Goal: Transaction & Acquisition: Purchase product/service

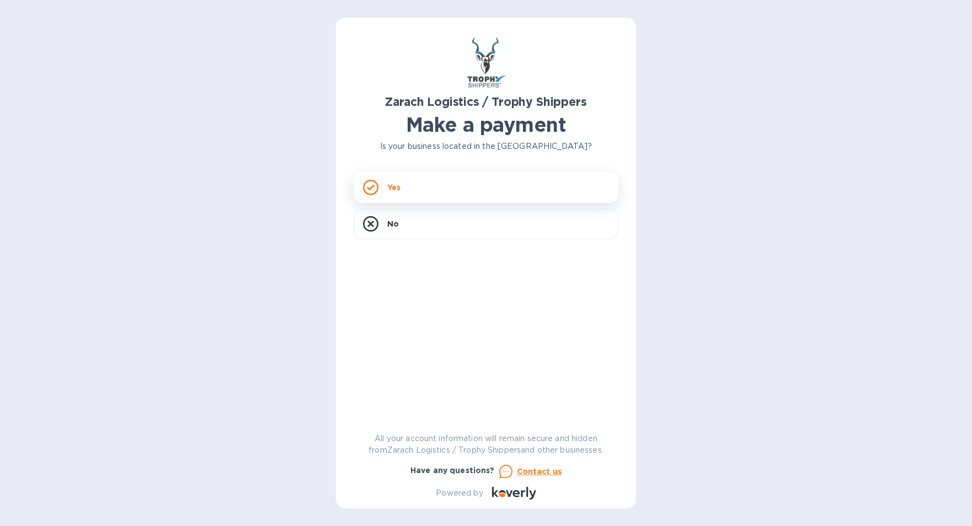
click at [372, 188] on icon at bounding box center [371, 188] width 8 height 6
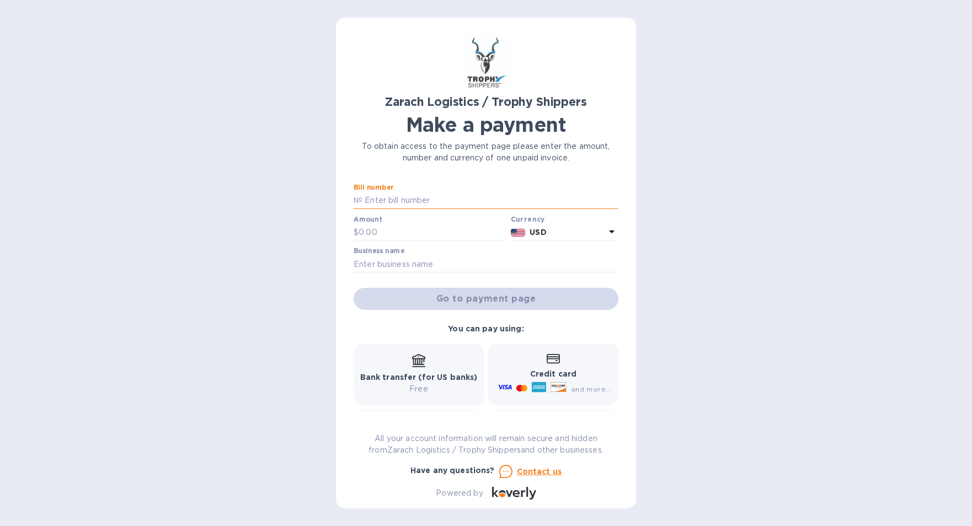
click at [417, 206] on input "text" at bounding box center [490, 200] width 256 height 17
type input "B00173042"
click at [398, 263] on input "text" at bounding box center [486, 264] width 265 height 17
type input "[PERSON_NAME]"
click at [480, 296] on div "Go to payment page" at bounding box center [485, 299] width 269 height 26
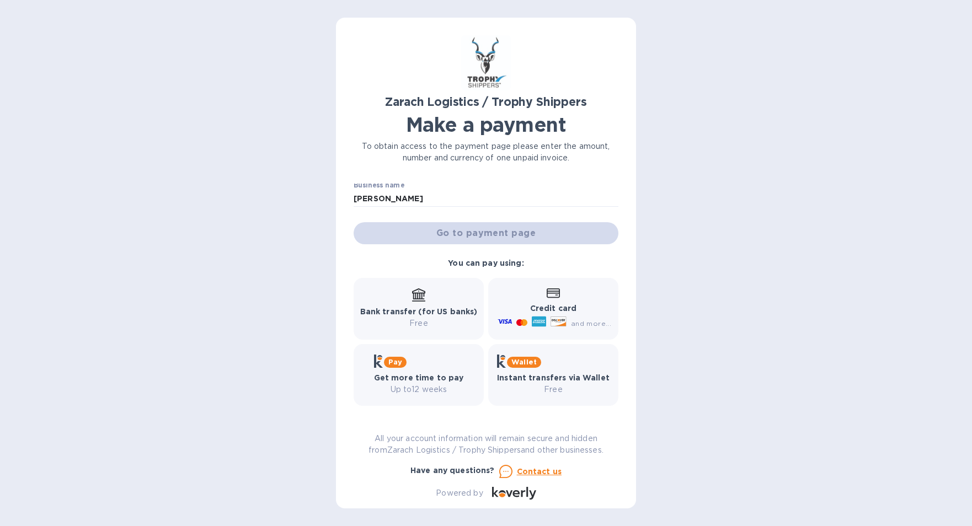
scroll to position [67, 0]
click at [533, 324] on icon at bounding box center [539, 320] width 14 height 10
click at [520, 302] on p "Credit card" at bounding box center [553, 307] width 116 height 12
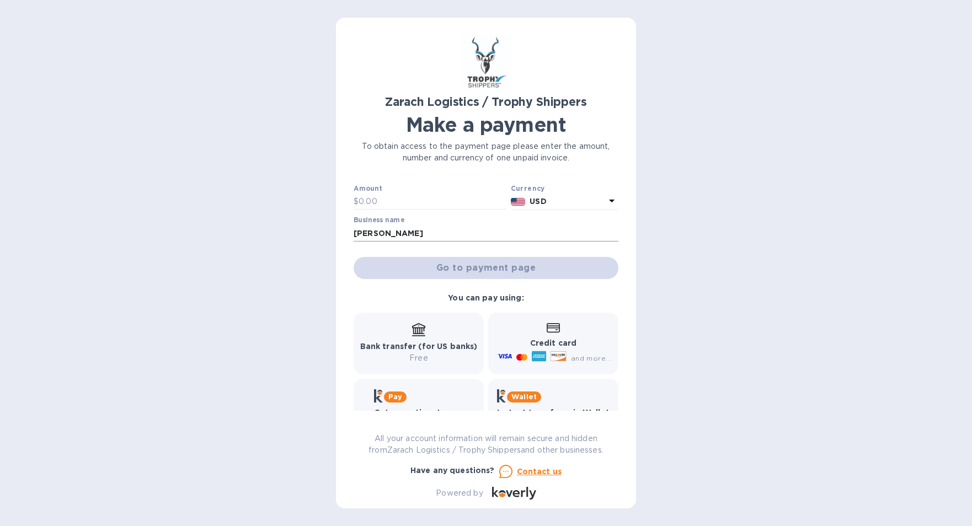
scroll to position [12, 0]
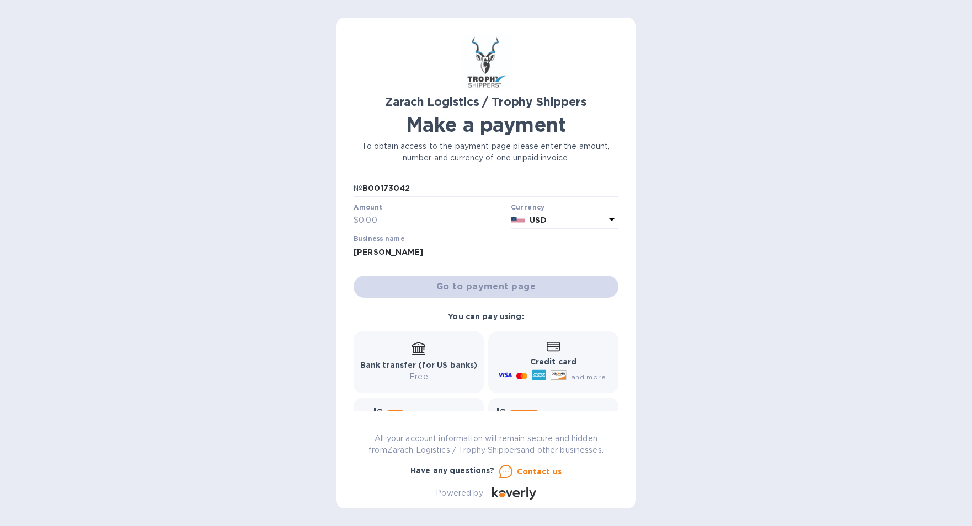
click at [486, 290] on div "Go to payment page" at bounding box center [485, 287] width 269 height 26
click at [452, 287] on div "Go to payment page" at bounding box center [485, 287] width 269 height 26
click at [490, 281] on div "Go to payment page" at bounding box center [485, 287] width 269 height 26
click at [475, 319] on b "You can pay using:" at bounding box center [486, 316] width 76 height 9
click at [421, 318] on div "You can pay using: Bank transfer (for US banks) Free Credit card and more... Pa…" at bounding box center [486, 385] width 274 height 157
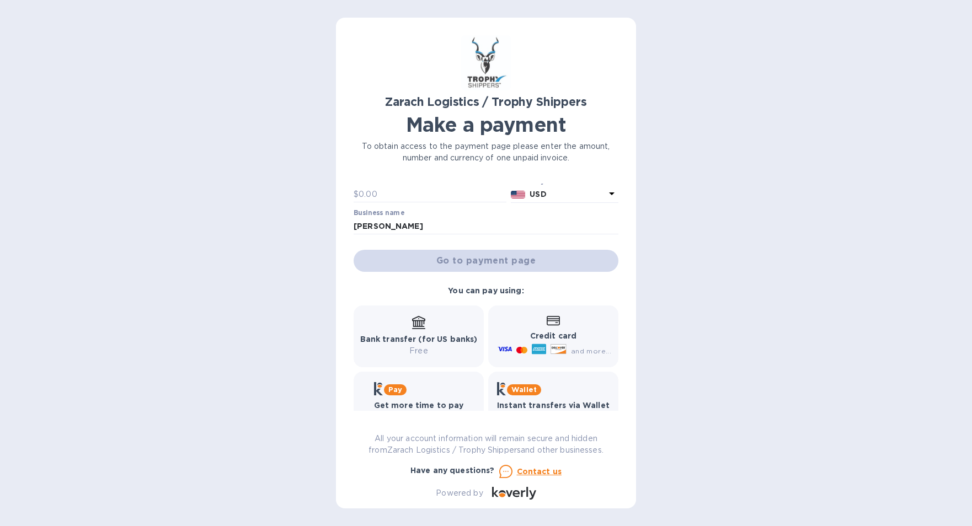
scroll to position [0, 0]
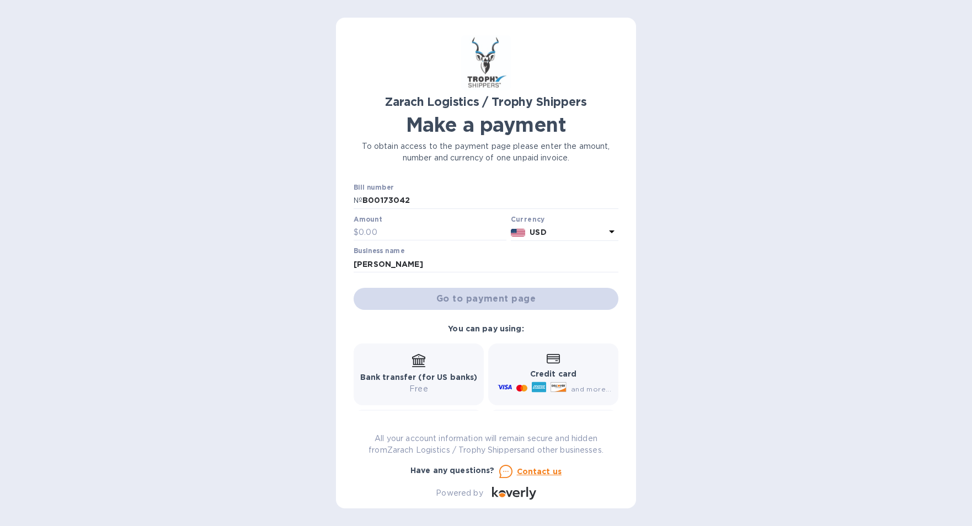
click at [538, 359] on div "Credit card and more..." at bounding box center [553, 375] width 116 height 42
click at [486, 295] on div "Go to payment page" at bounding box center [485, 299] width 269 height 26
drag, startPoint x: 486, startPoint y: 295, endPoint x: 441, endPoint y: 296, distance: 45.2
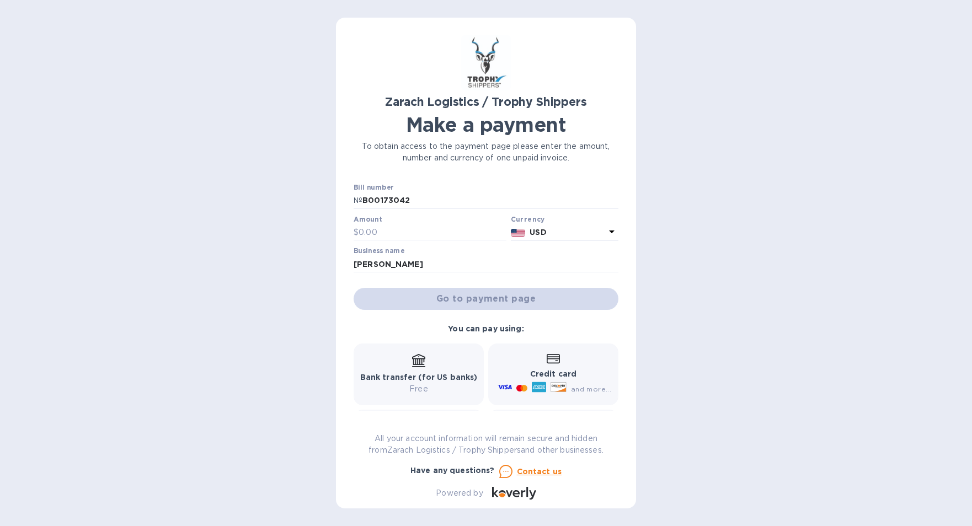
click at [441, 296] on div "Go to payment page" at bounding box center [485, 299] width 269 height 26
click at [408, 225] on input "text" at bounding box center [433, 232] width 148 height 17
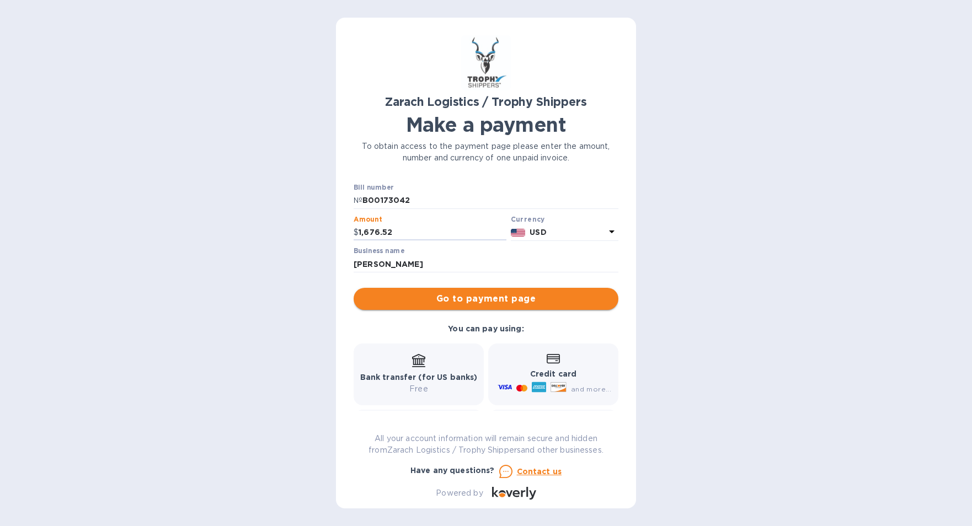
type input "1,676.52"
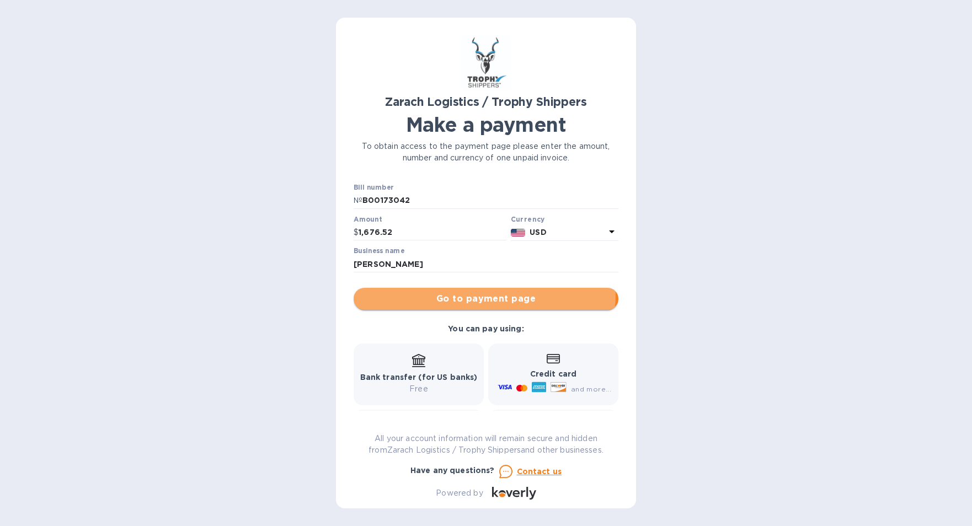
click at [474, 294] on span "Go to payment page" at bounding box center [485, 298] width 247 height 13
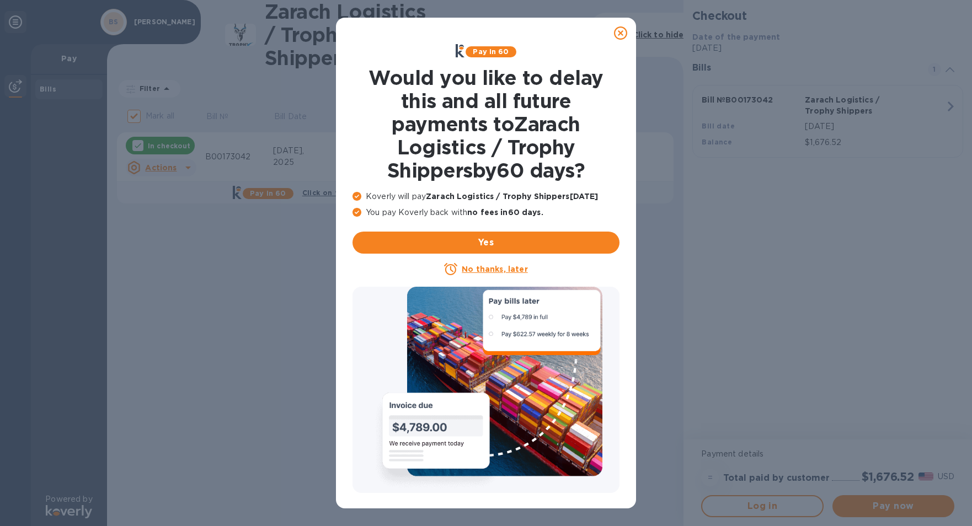
click at [493, 272] on u "No thanks, later" at bounding box center [495, 269] width 66 height 9
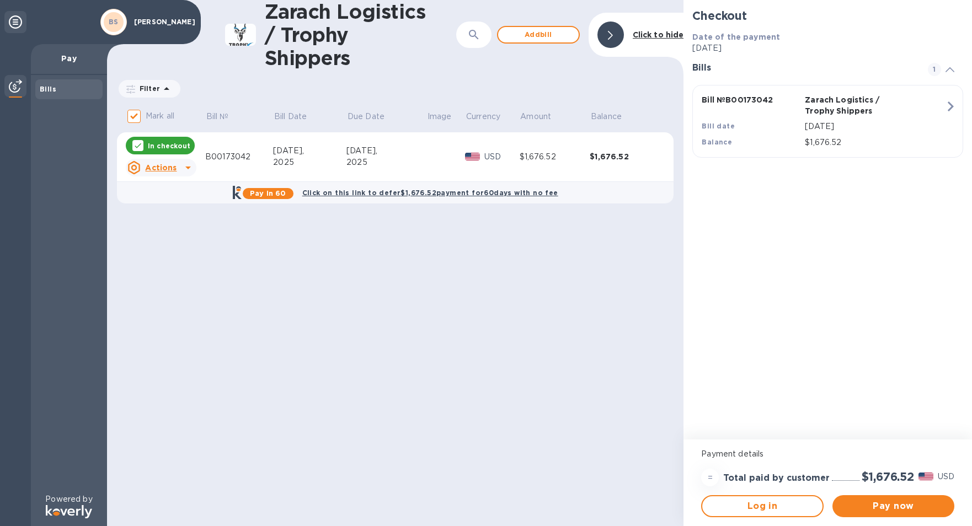
click at [163, 146] on p "In checkout" at bounding box center [169, 145] width 42 height 9
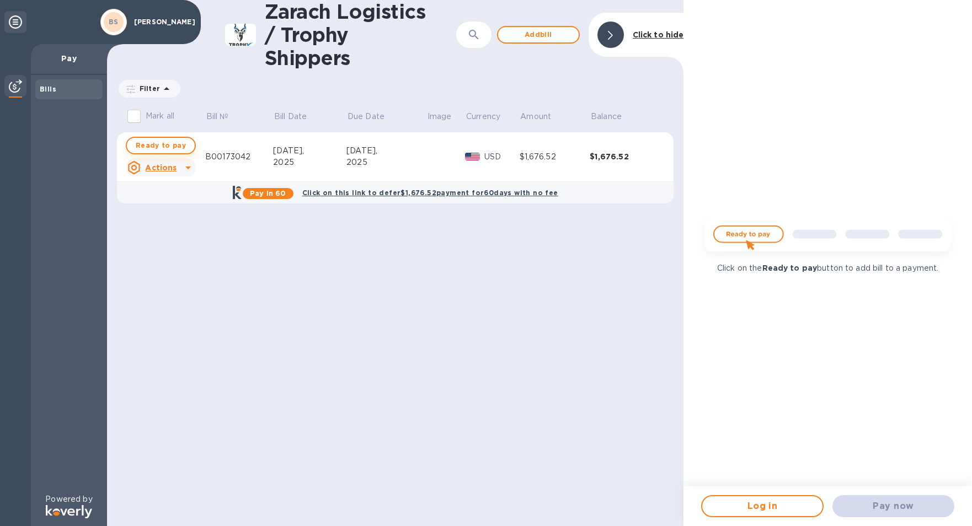
click at [165, 143] on span "Ready to pay" at bounding box center [161, 145] width 50 height 13
checkbox input "true"
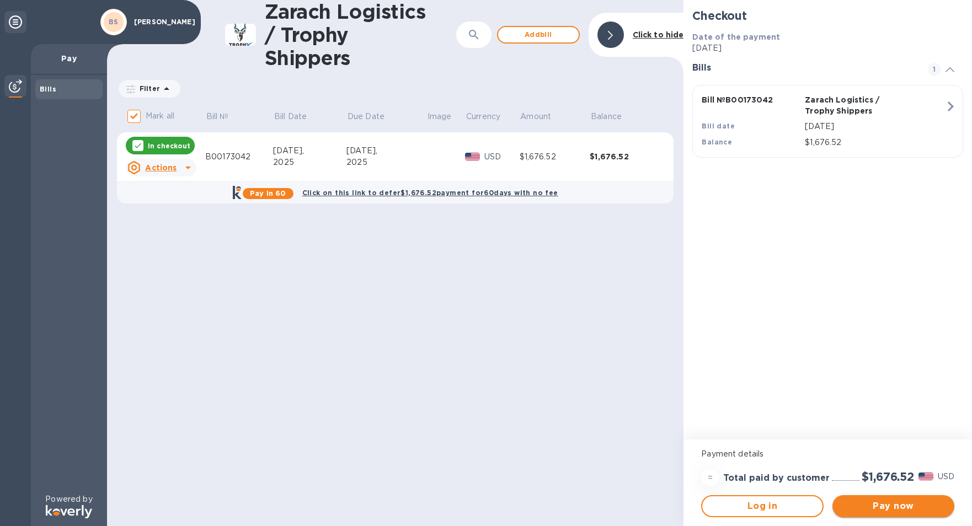
click at [876, 504] on span "Pay now" at bounding box center [893, 506] width 104 height 13
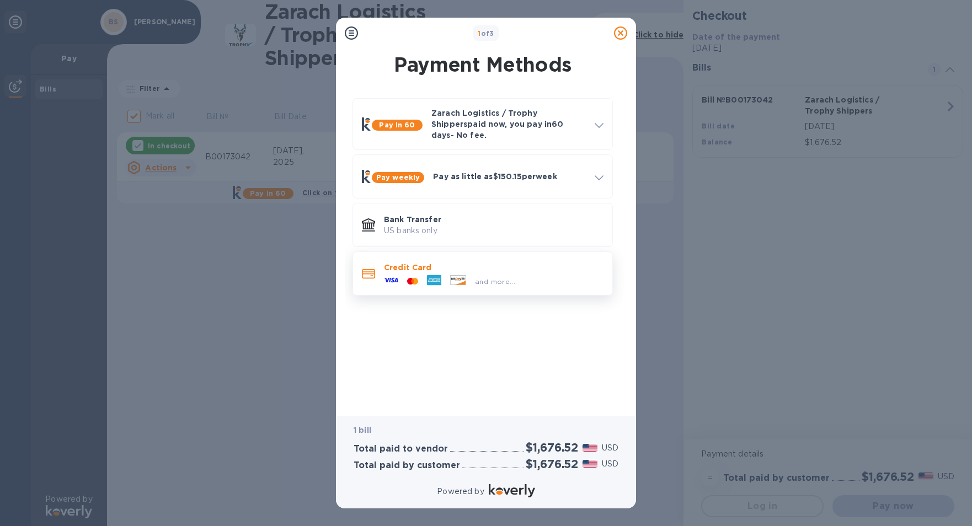
click at [432, 262] on p "Credit Card" at bounding box center [494, 267] width 220 height 11
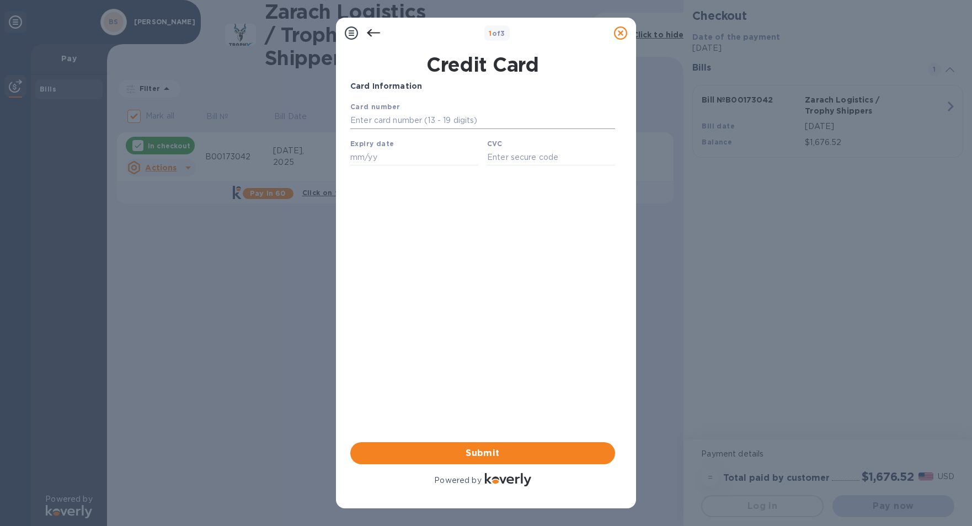
click at [397, 117] on input "text" at bounding box center [482, 121] width 265 height 17
type input "[CREDIT_CARD_NUMBER]"
type input "06/29"
type input "5611"
click at [490, 452] on span "Submit" at bounding box center [482, 453] width 247 height 13
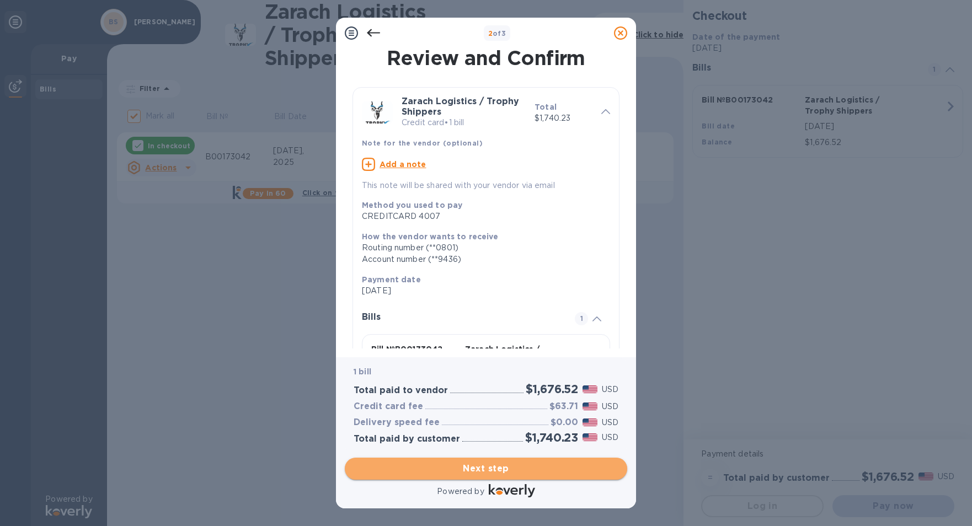
click at [500, 466] on span "Next step" at bounding box center [486, 468] width 265 height 13
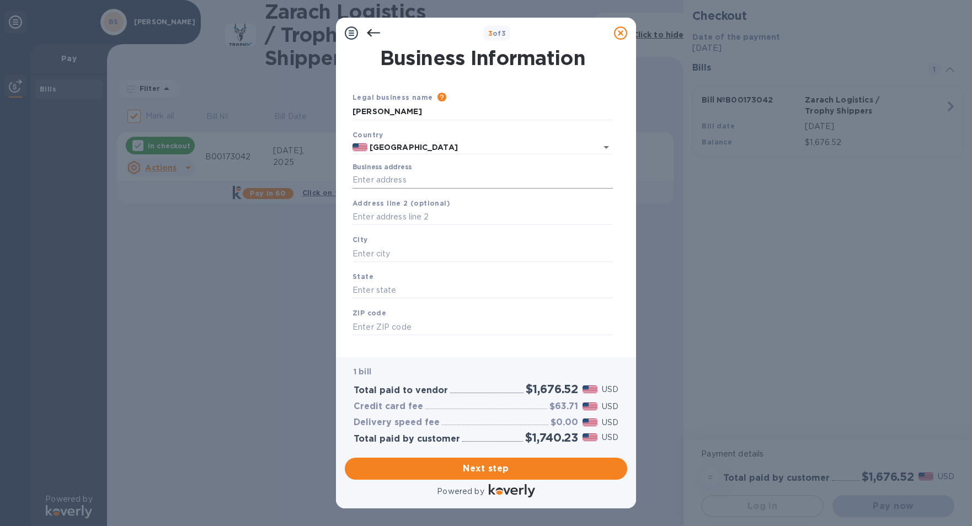
click at [419, 179] on input "Business address" at bounding box center [482, 180] width 260 height 17
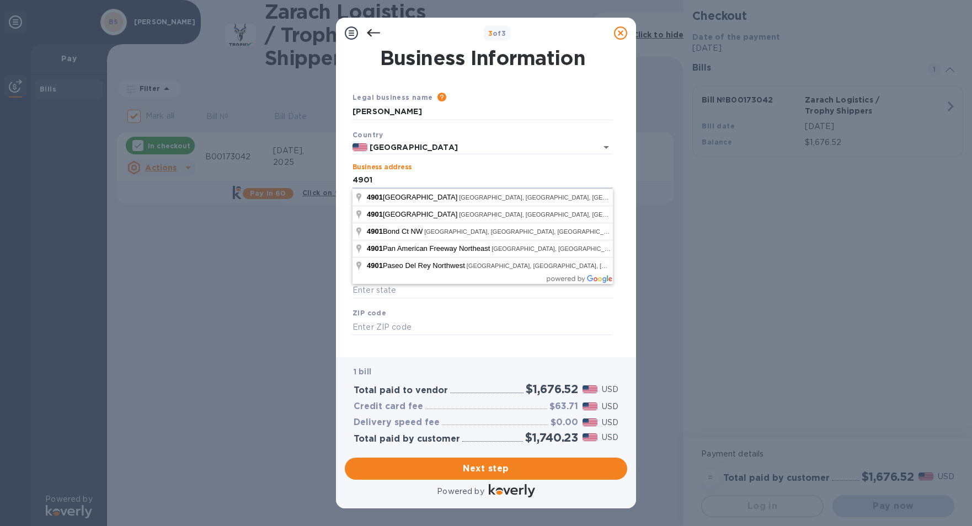
type input "[STREET_ADDRESS]"
type input "[GEOGRAPHIC_DATA]"
type input "NM"
type input "87107"
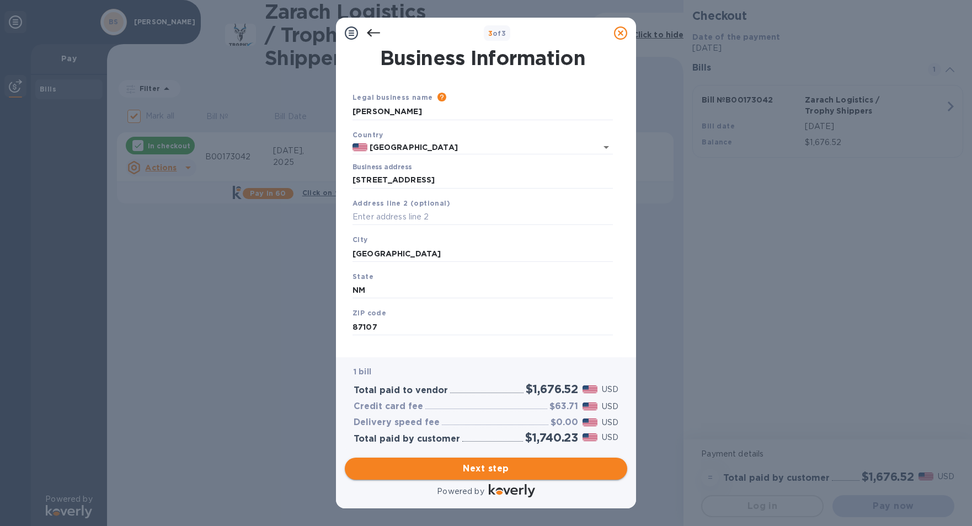
click at [469, 467] on span "Next step" at bounding box center [486, 468] width 265 height 13
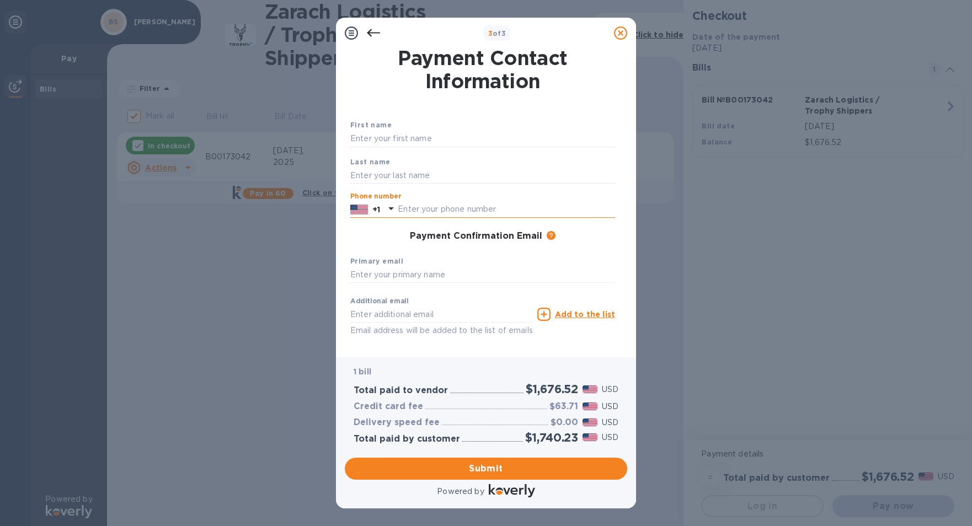
click at [422, 206] on input "text" at bounding box center [506, 209] width 217 height 17
type input "5052596455"
type input "Ben"
type input "[PERSON_NAME]"
type input "[EMAIL_ADDRESS][DOMAIN_NAME]"
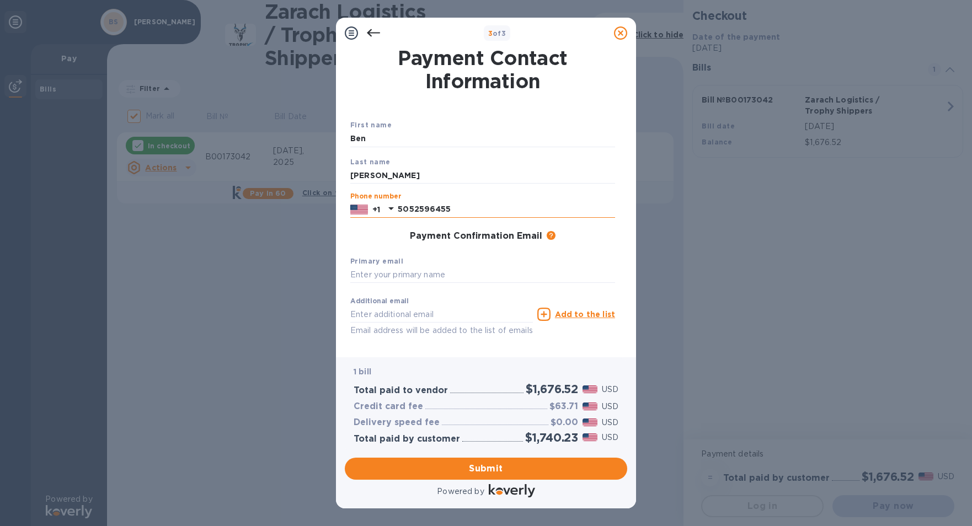
type input "[EMAIL_ADDRESS][DOMAIN_NAME]"
click at [487, 469] on span "Submit" at bounding box center [486, 468] width 265 height 13
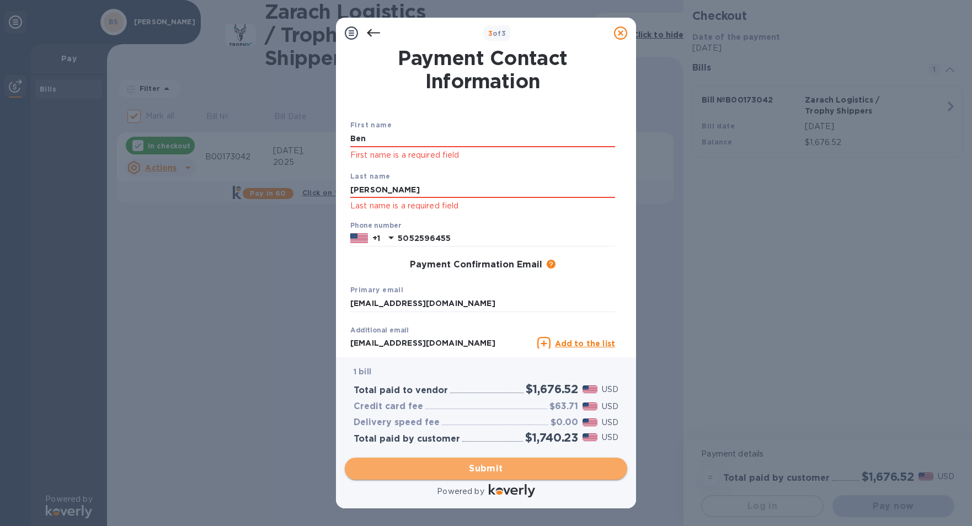
click at [494, 469] on span "Submit" at bounding box center [486, 468] width 265 height 13
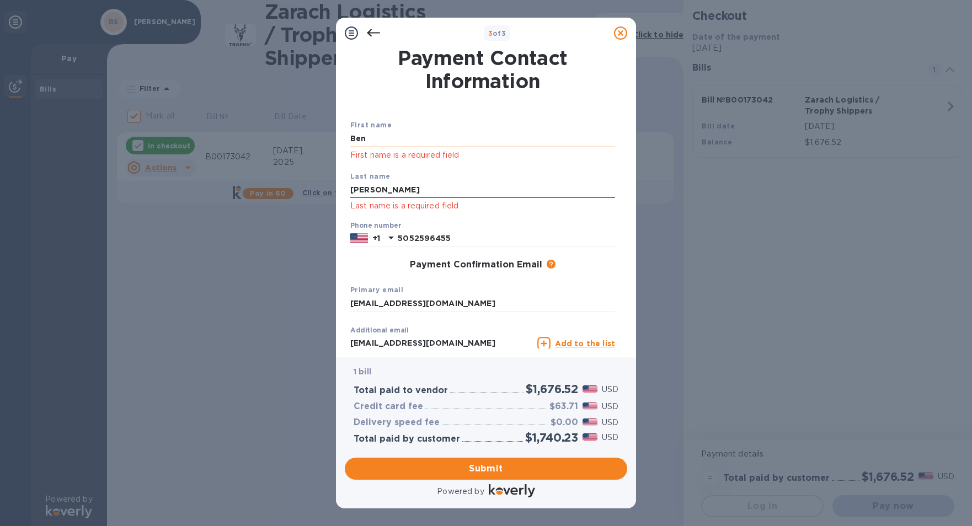
click at [378, 138] on input "Ben" at bounding box center [482, 139] width 265 height 17
type input "B"
type input "Ben"
click at [303, 133] on div "3 of 3 Payment Contact Information First name [PERSON_NAME] First name is a req…" at bounding box center [486, 263] width 972 height 526
click at [367, 191] on input "[PERSON_NAME]" at bounding box center [482, 190] width 265 height 17
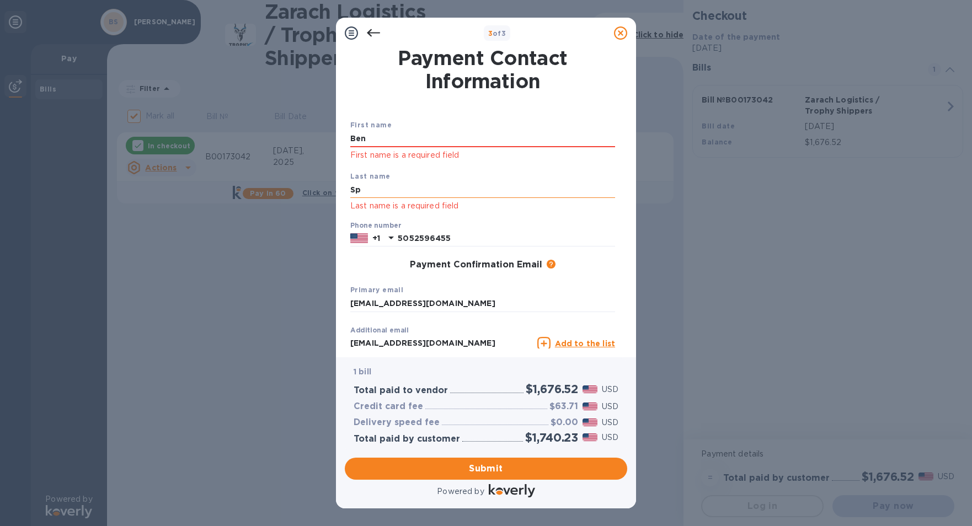
type input "S"
type input "[PERSON_NAME]"
click at [214, 288] on div "3 of 3 Payment Contact Information First name [PERSON_NAME] First name is a req…" at bounding box center [486, 263] width 972 height 526
click at [432, 463] on span "Submit" at bounding box center [486, 468] width 265 height 13
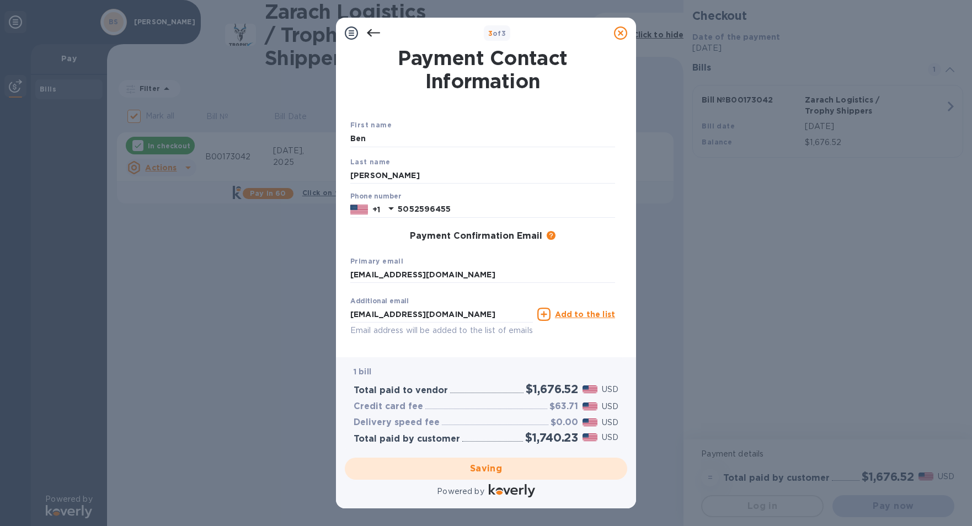
checkbox input "false"
